Goal: Find specific page/section: Find specific page/section

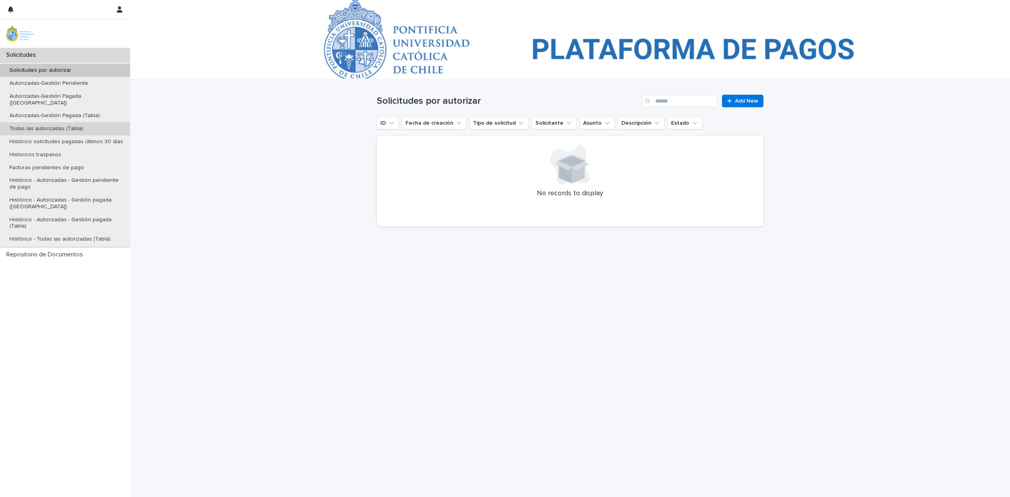
click at [51, 125] on p "Todas las autorizadas (Tabla)" at bounding box center [46, 128] width 86 height 7
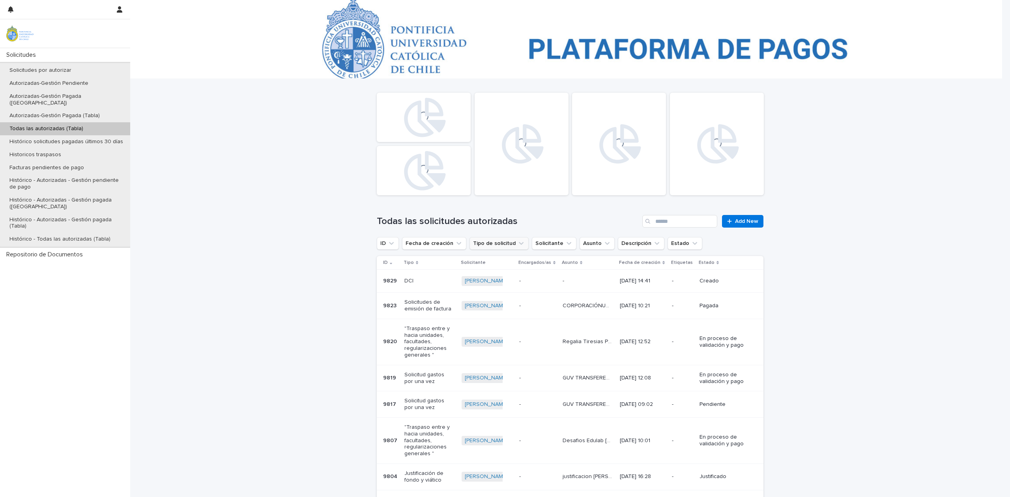
click at [484, 241] on button "Tipo de solicitud" at bounding box center [498, 243] width 59 height 13
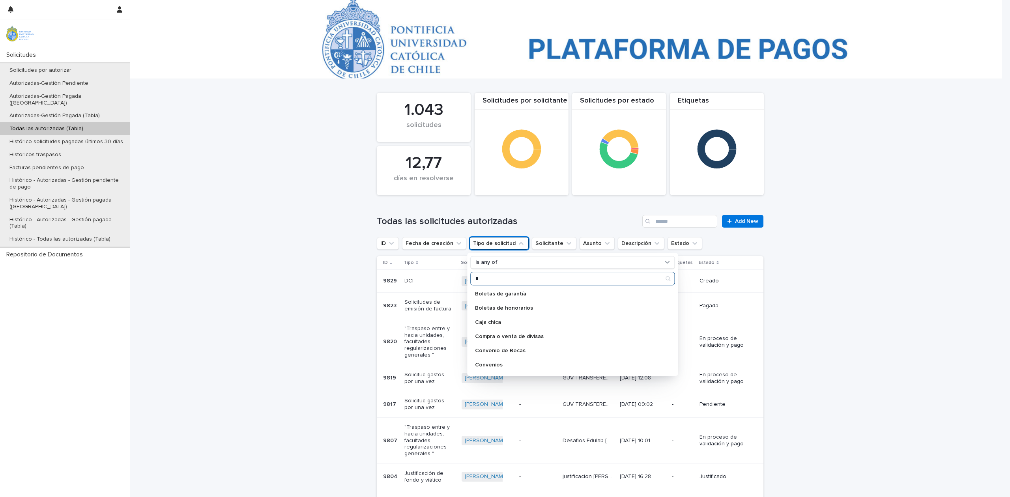
click at [564, 278] on input "*" at bounding box center [573, 278] width 204 height 13
type input "****"
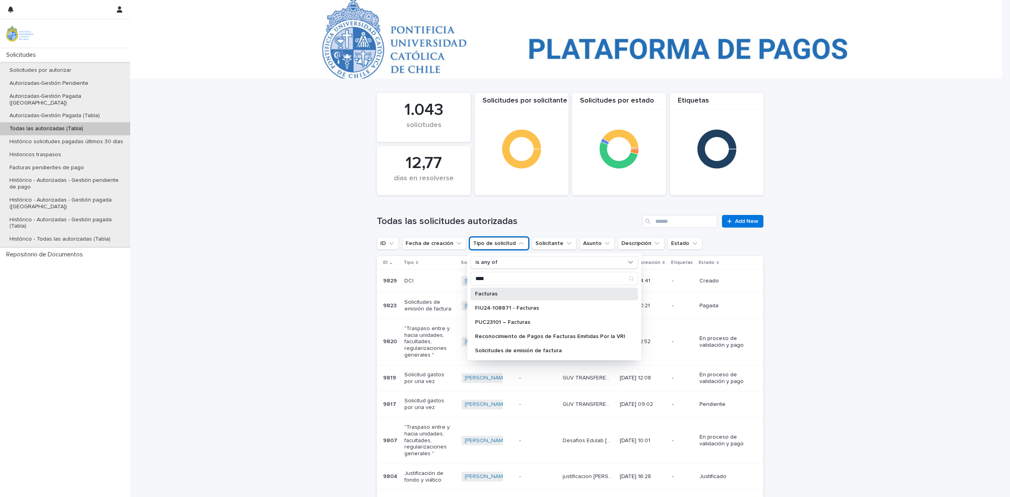
click at [523, 291] on p "Facturas" at bounding box center [550, 294] width 150 height 6
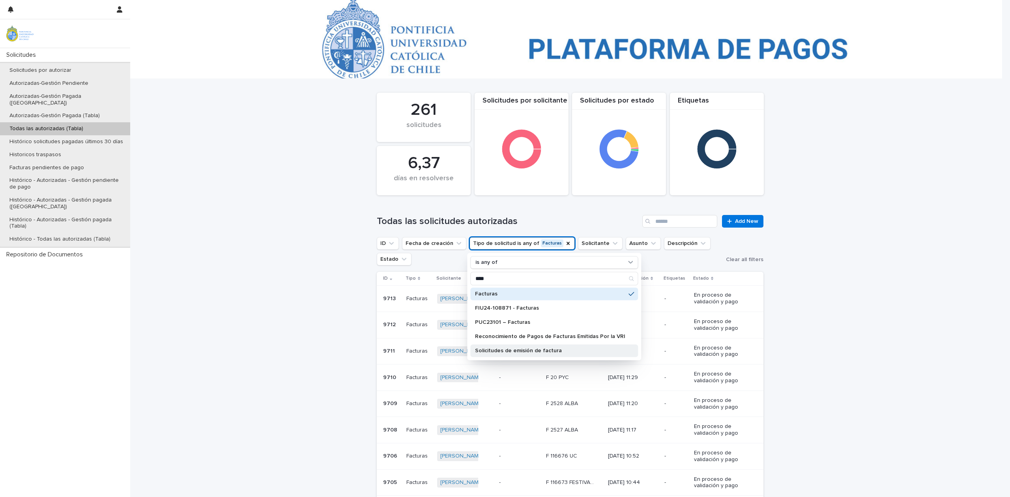
click at [502, 348] on p "Solicitudes de emisión de factura" at bounding box center [550, 351] width 150 height 6
click at [566, 299] on div "Facturas" at bounding box center [554, 294] width 168 height 13
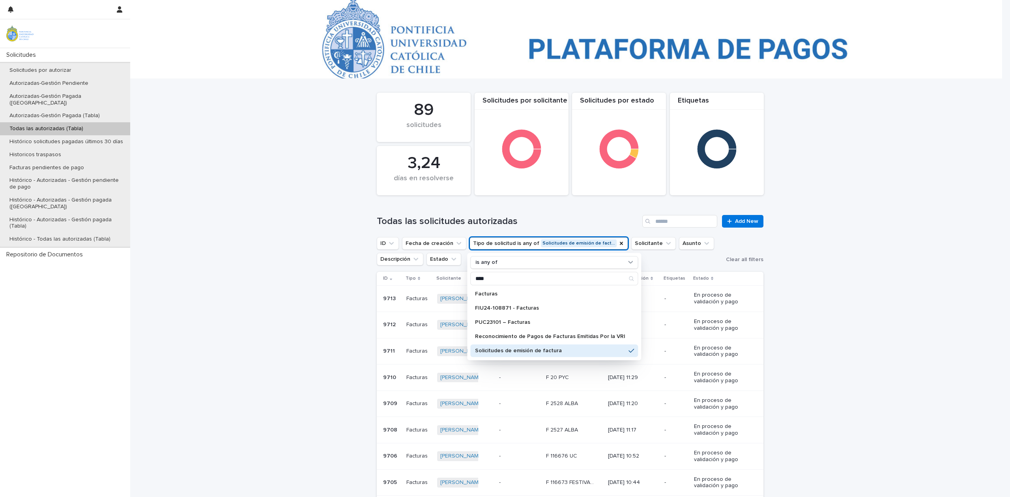
click at [900, 247] on div "Loading... Saving… Loading... Saving… Etiquetas 3,24 días en resolverse Solicit…" at bounding box center [569, 347] width 879 height 536
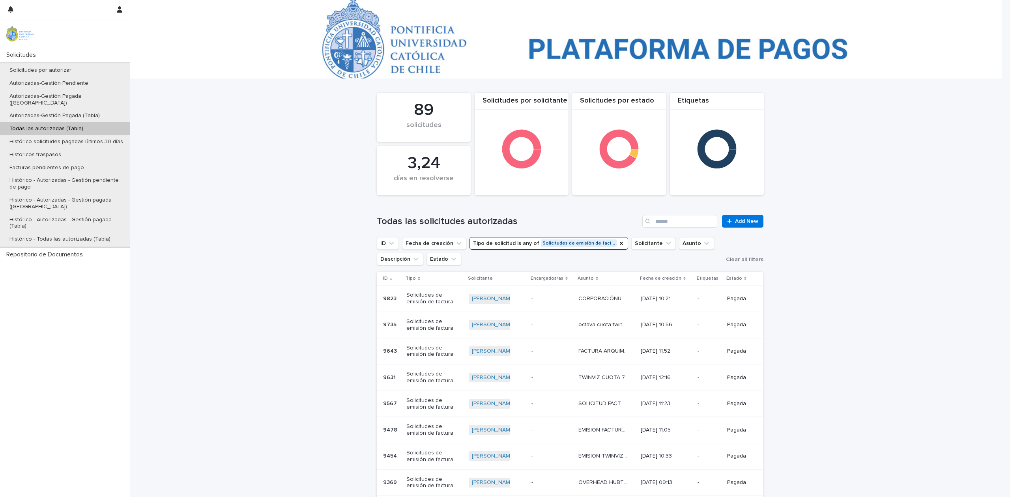
click at [590, 303] on div "CORPORACIÓNURGENTE- EMISION CENTRO DE EXCELENCIA EN ASTROFÍSICA Y TECNOLOGÍAS A…" at bounding box center [606, 298] width 56 height 13
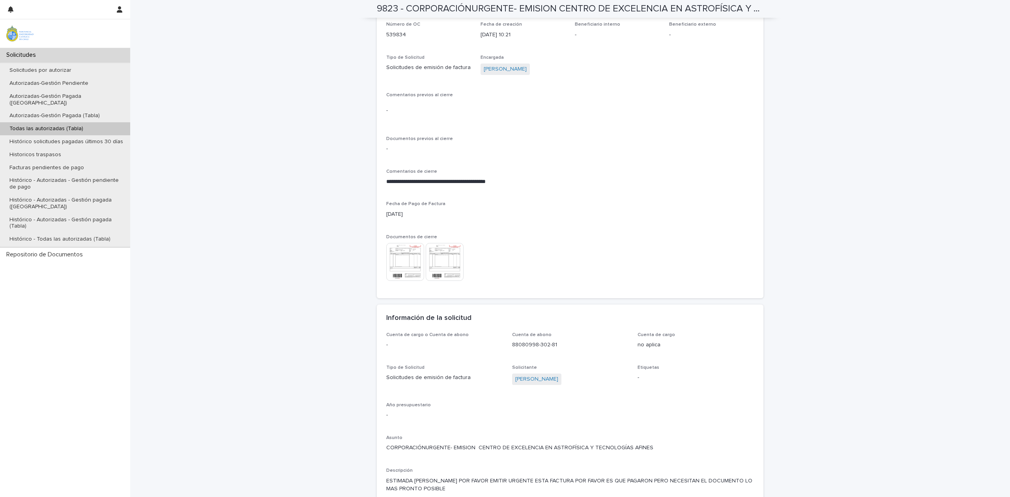
scroll to position [313, 0]
click at [407, 262] on img at bounding box center [405, 264] width 38 height 38
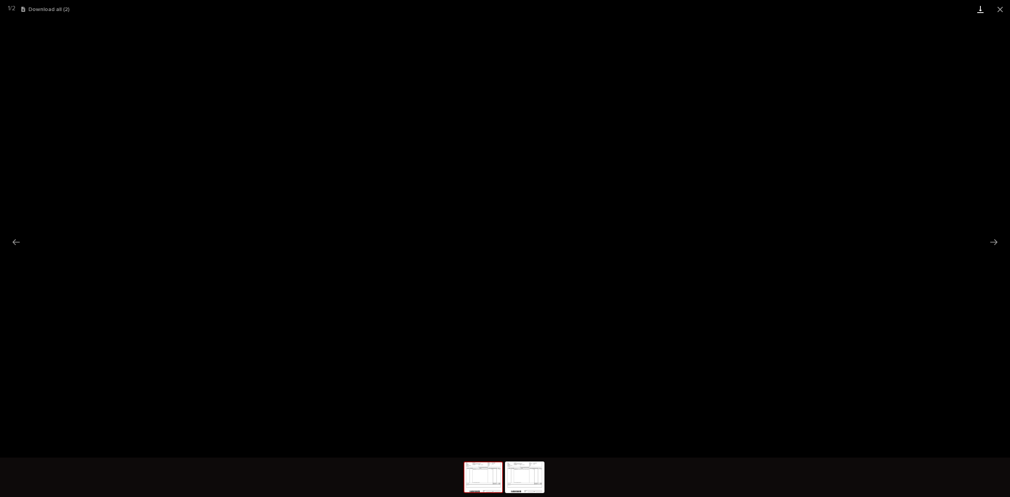
click at [976, 12] on link "Download" at bounding box center [980, 9] width 20 height 19
